Goal: Check status: Check status

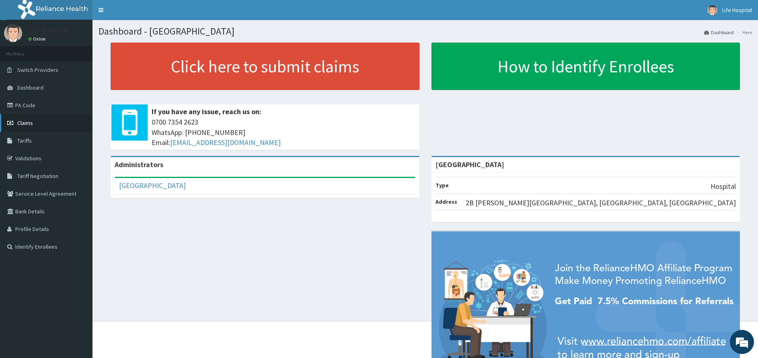
click at [38, 120] on link "Claims" at bounding box center [46, 123] width 92 height 18
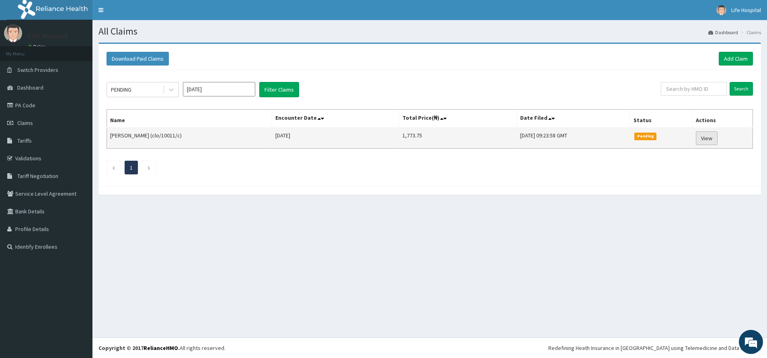
click at [706, 137] on link "View" at bounding box center [707, 138] width 22 height 14
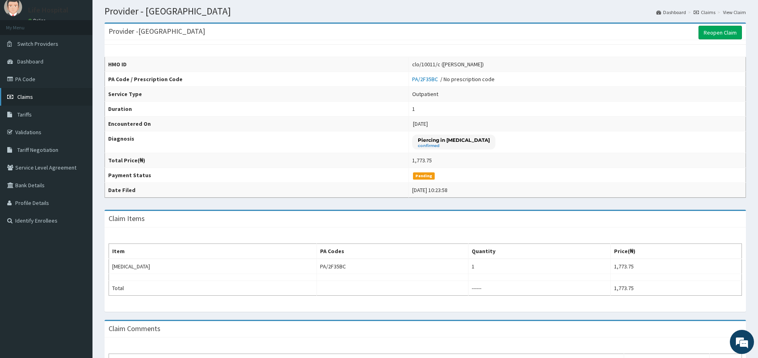
click at [39, 95] on link "Claims" at bounding box center [46, 97] width 92 height 18
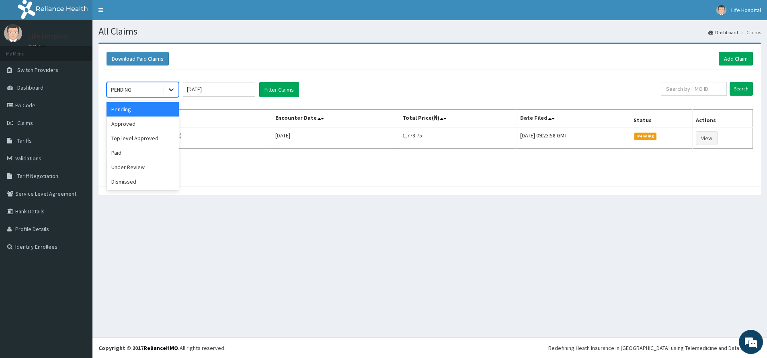
click at [172, 91] on icon at bounding box center [171, 90] width 8 height 8
click at [136, 156] on div "Paid" at bounding box center [143, 153] width 72 height 14
click at [170, 87] on icon at bounding box center [171, 90] width 8 height 8
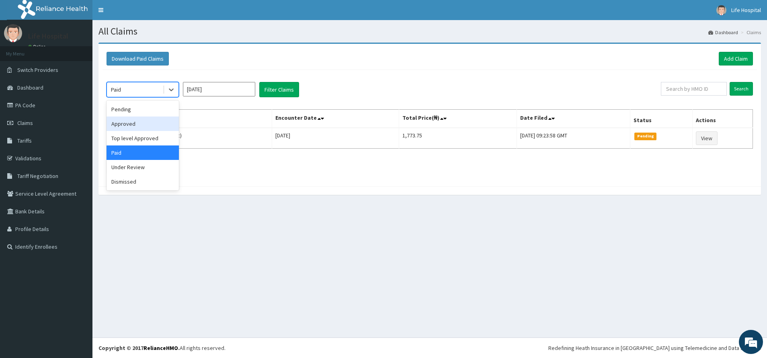
click at [155, 123] on div "Approved" at bounding box center [143, 124] width 72 height 14
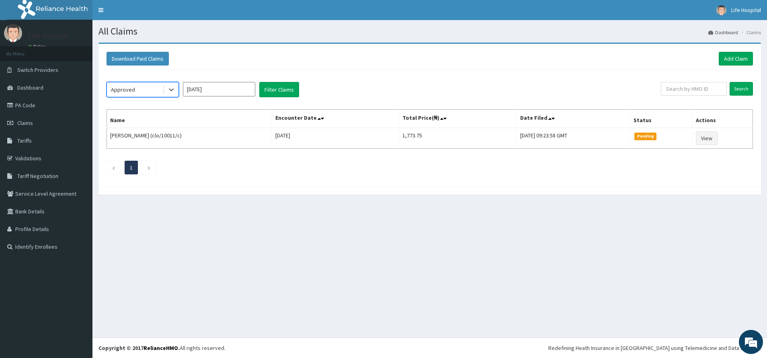
click at [220, 94] on input "[DATE]" at bounding box center [219, 89] width 72 height 14
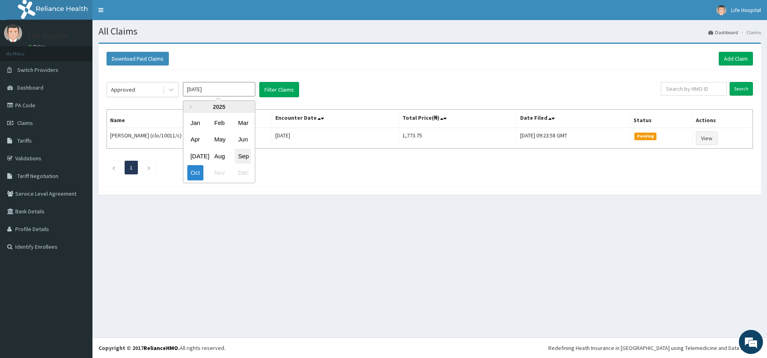
click at [246, 159] on div "Sep" at bounding box center [243, 156] width 16 height 15
type input "Sep 2025"
click at [273, 94] on button "Filter Claims" at bounding box center [279, 89] width 40 height 15
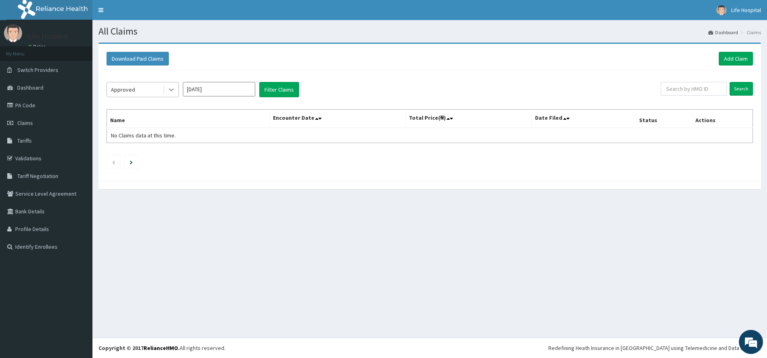
click at [168, 90] on icon at bounding box center [171, 90] width 8 height 8
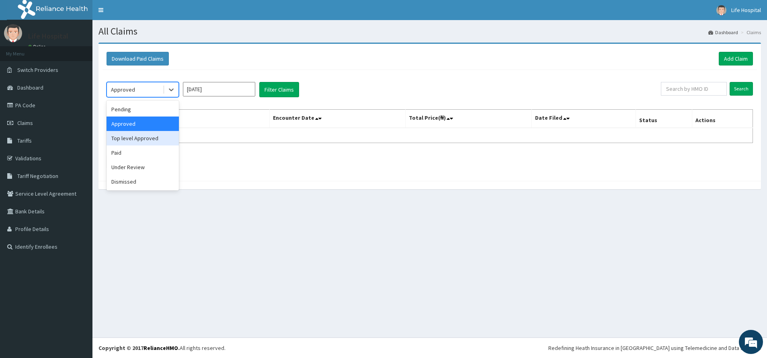
click at [148, 137] on div "Top level Approved" at bounding box center [143, 138] width 72 height 14
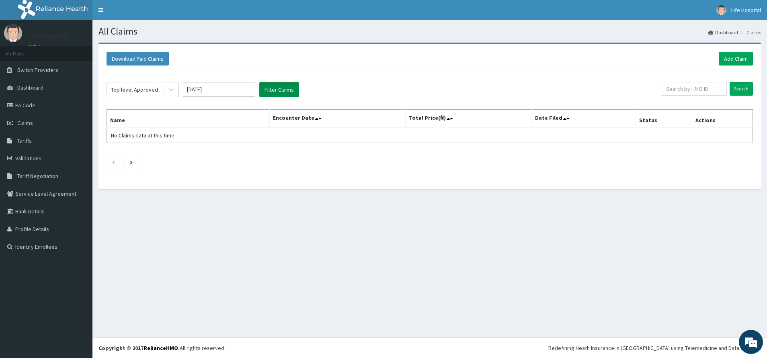
click at [272, 92] on button "Filter Claims" at bounding box center [279, 89] width 40 height 15
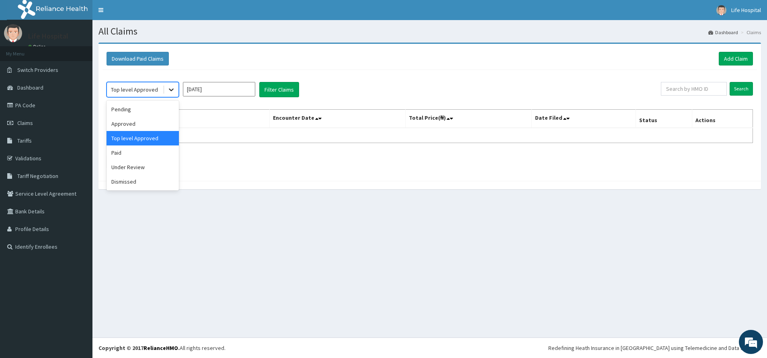
click at [165, 91] on div at bounding box center [171, 89] width 14 height 14
click at [134, 150] on div "Paid" at bounding box center [143, 153] width 72 height 14
click at [275, 88] on button "Filter Claims" at bounding box center [279, 89] width 40 height 15
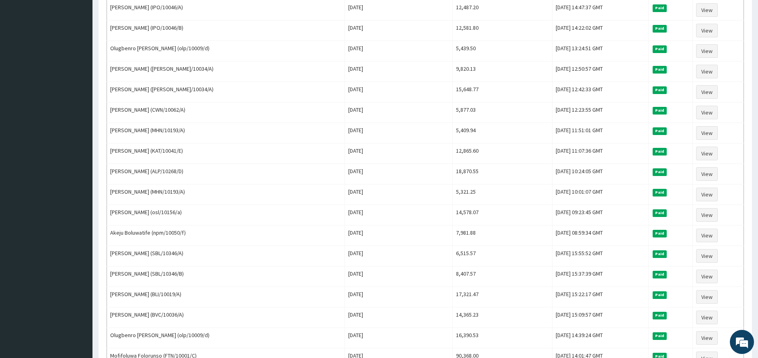
scroll to position [876, 0]
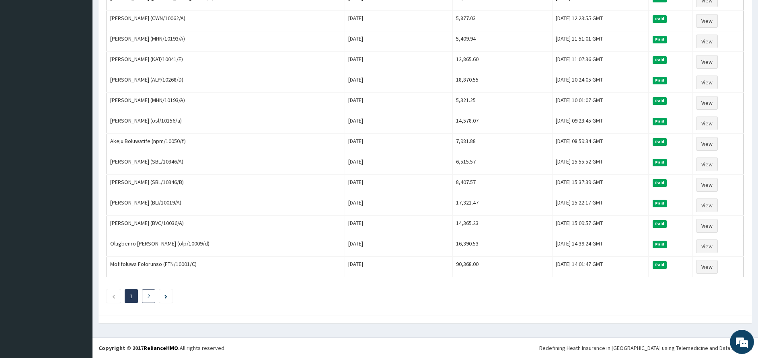
click at [151, 299] on li "2" at bounding box center [148, 296] width 13 height 14
click at [149, 295] on link "2" at bounding box center [148, 296] width 3 height 7
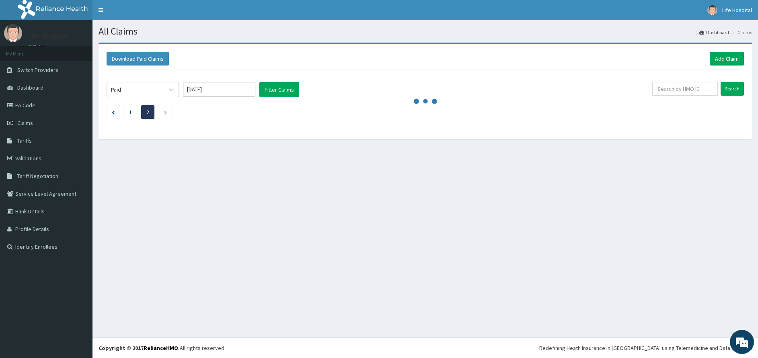
scroll to position [0, 0]
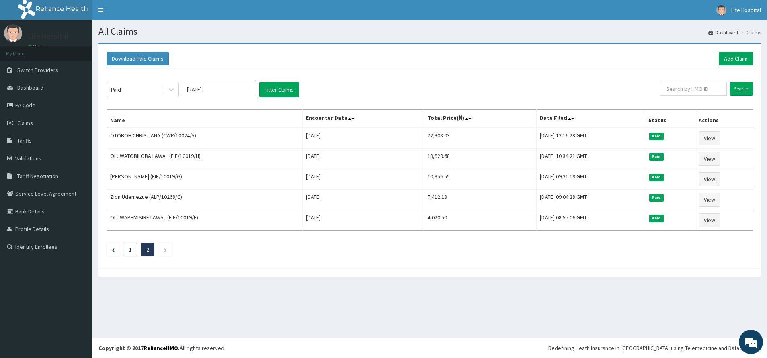
click at [129, 250] on link "1" at bounding box center [130, 249] width 3 height 7
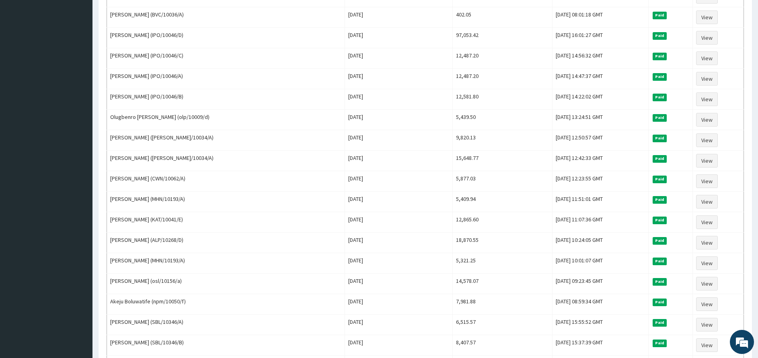
scroll to position [691, 0]
